Goal: Information Seeking & Learning: Learn about a topic

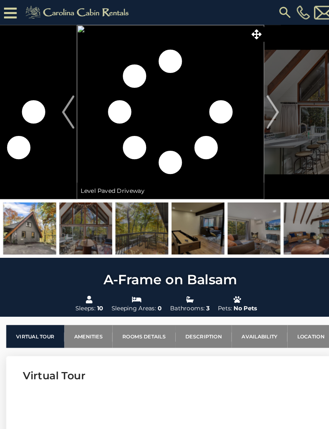
click at [66, 109] on img "Previous" at bounding box center [66, 108] width 12 height 32
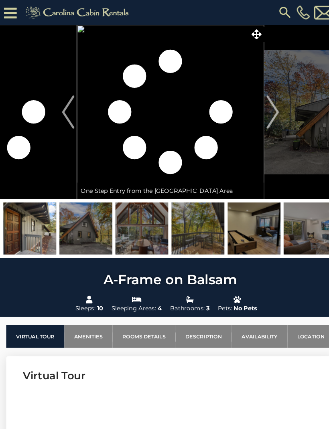
click at [130, 229] on img at bounding box center [136, 221] width 51 height 50
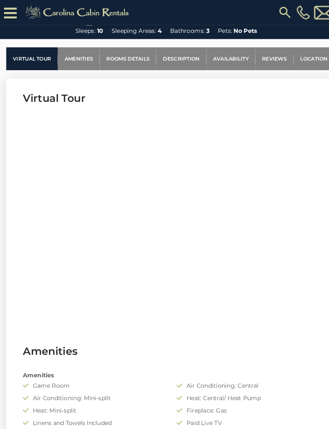
scroll to position [295, 0]
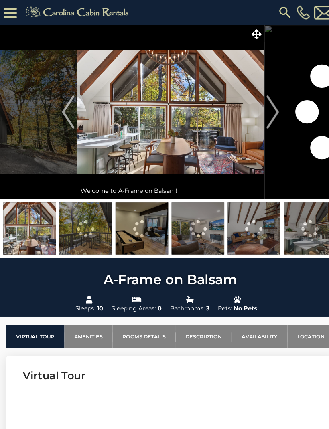
click at [264, 107] on img "Next" at bounding box center [263, 108] width 12 height 32
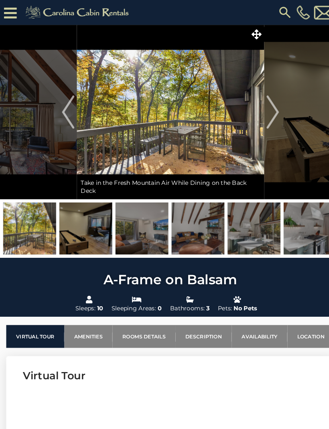
click at [97, 218] on img at bounding box center [82, 221] width 51 height 50
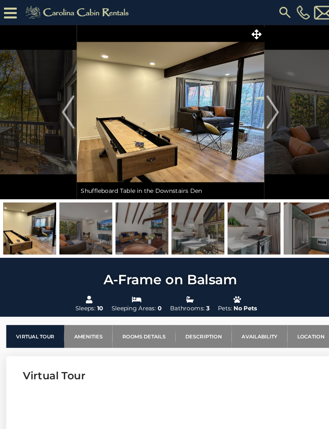
click at [182, 220] on img at bounding box center [191, 221] width 51 height 50
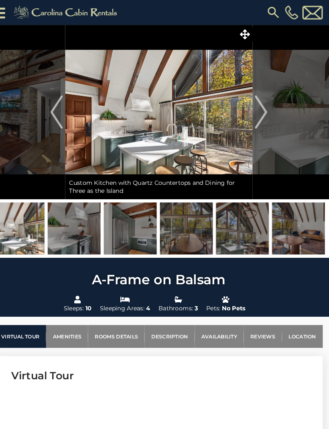
click at [243, 36] on icon at bounding box center [248, 33] width 10 height 10
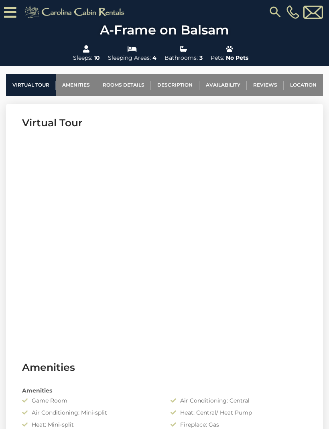
scroll to position [253, 0]
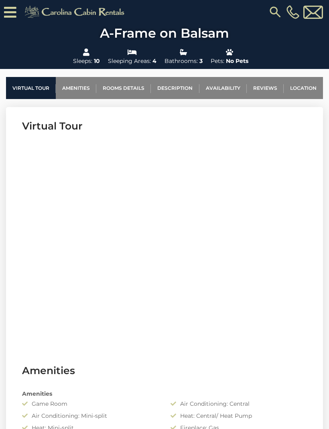
click at [114, 91] on link "Rooms Details" at bounding box center [123, 88] width 55 height 22
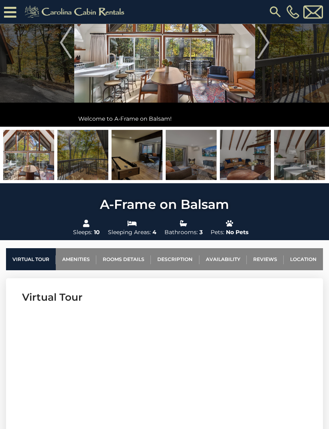
scroll to position [69, 0]
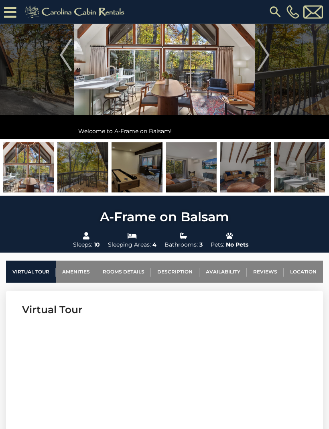
click at [103, 100] on img at bounding box center [164, 55] width 181 height 168
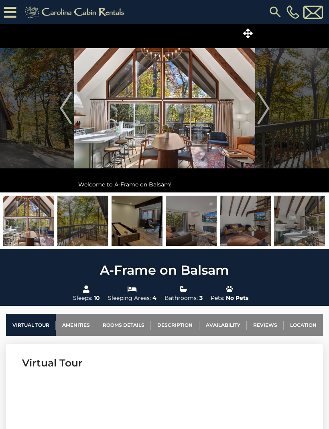
click at [245, 28] on span at bounding box center [248, 33] width 14 height 14
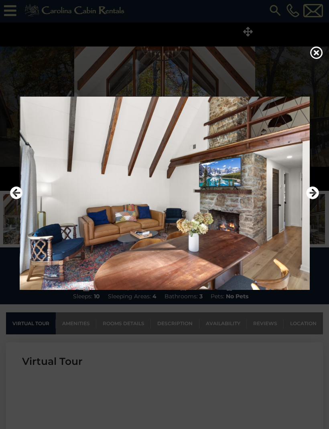
scroll to position [8, 0]
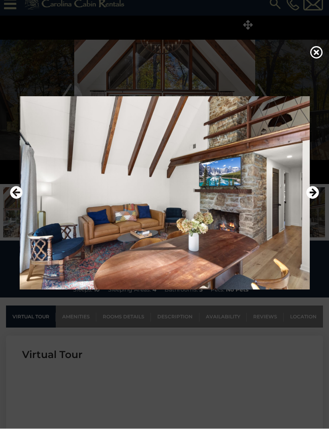
click at [103, 248] on img at bounding box center [164, 193] width 313 height 193
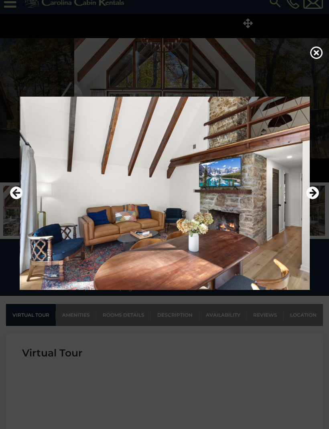
scroll to position [11, 0]
click at [106, 247] on img at bounding box center [164, 193] width 313 height 193
click at [94, 248] on img at bounding box center [164, 193] width 313 height 193
click at [312, 59] on icon at bounding box center [316, 52] width 13 height 13
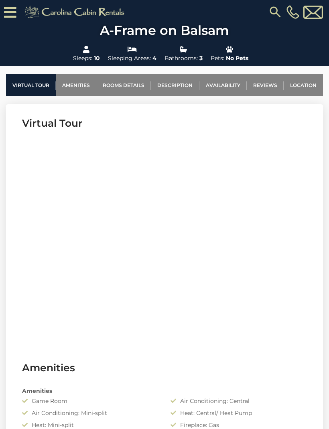
scroll to position [281, 0]
